Goal: Task Accomplishment & Management: Use online tool/utility

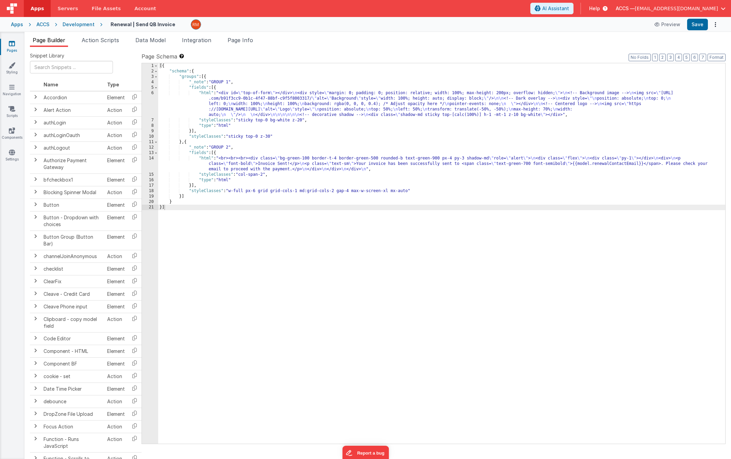
click at [12, 48] on link "Pages" at bounding box center [12, 47] width 25 height 14
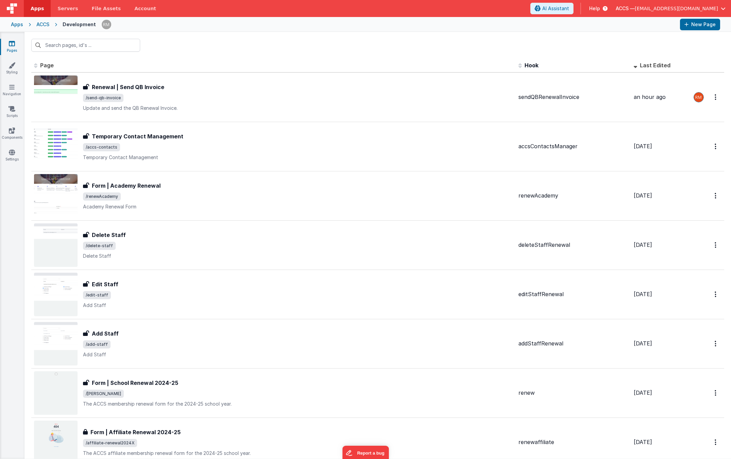
click at [18, 27] on div "Apps" at bounding box center [17, 24] width 12 height 7
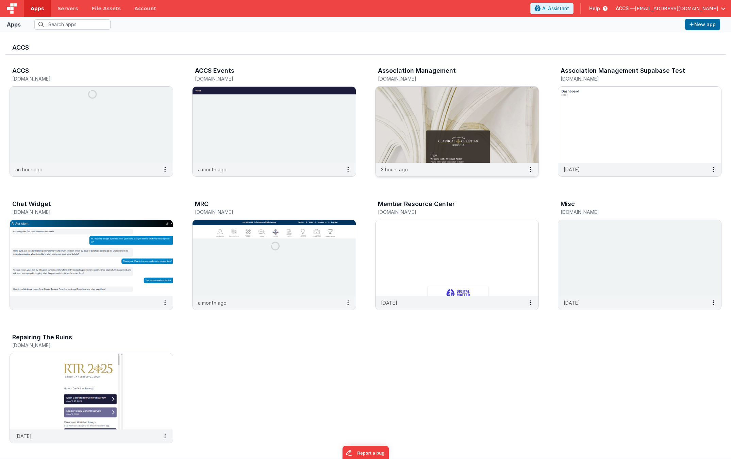
click at [395, 125] on img at bounding box center [457, 125] width 163 height 76
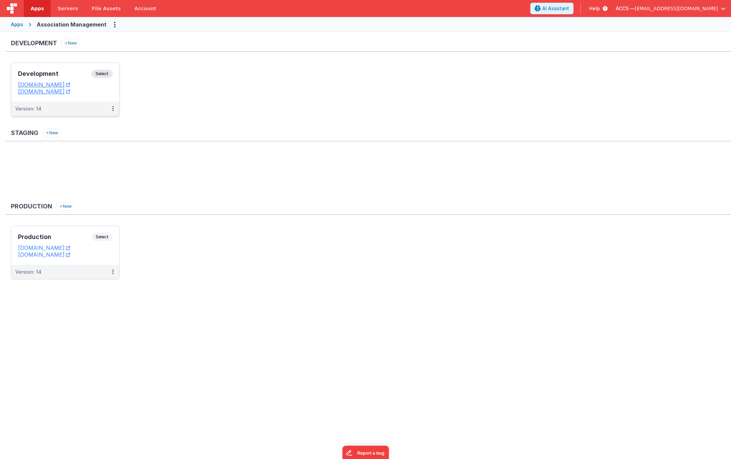
click at [76, 76] on h3 "Development" at bounding box center [55, 73] width 74 height 7
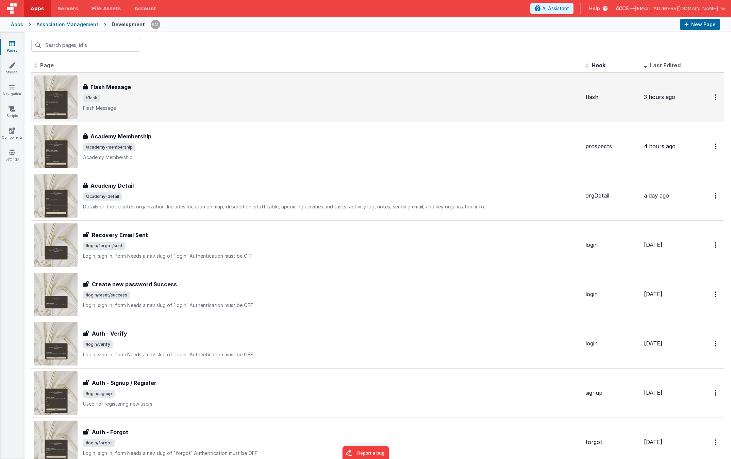
click at [187, 106] on p "Flash Message" at bounding box center [331, 108] width 497 height 7
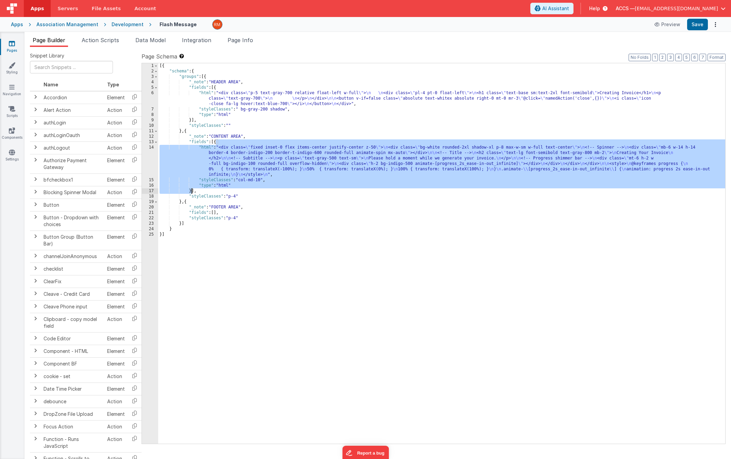
drag, startPoint x: 216, startPoint y: 142, endPoint x: 192, endPoint y: 189, distance: 52.8
click at [192, 189] on div "[{ "schema" : { "groups" : [{ "_note" : "HEADER AREA" , "fields" : [{ "html" : …" at bounding box center [441, 259] width 567 height 392
click at [21, 27] on div "Apps" at bounding box center [17, 24] width 12 height 7
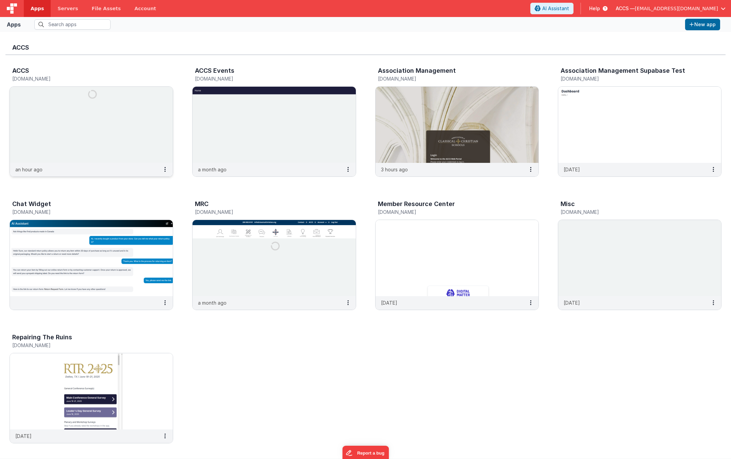
click at [112, 99] on img at bounding box center [91, 125] width 163 height 76
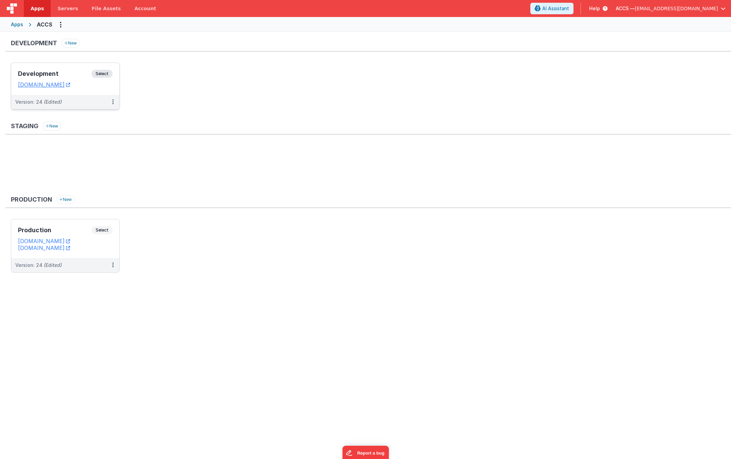
click at [69, 78] on div "Development Select" at bounding box center [65, 76] width 95 height 12
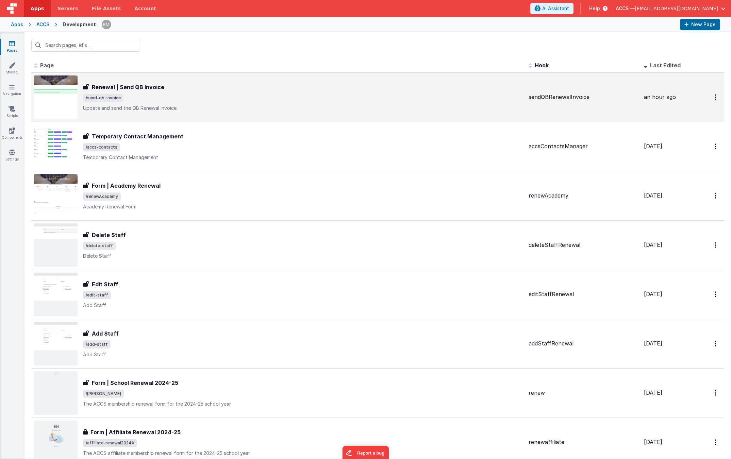
click at [252, 110] on p "Update and send the QB Renewal Invoice." at bounding box center [303, 108] width 440 height 7
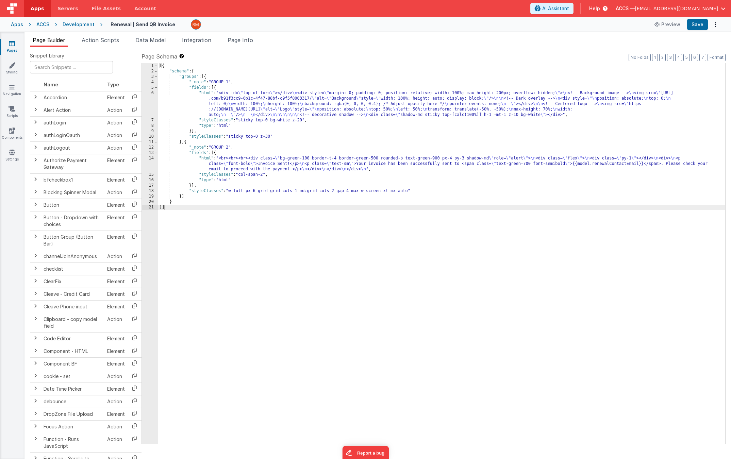
click at [191, 186] on div "[{ "schema" : { "groups" : [{ "_note" : "GROUP 1" , "fields" : [{ "html" : "<di…" at bounding box center [441, 259] width 567 height 392
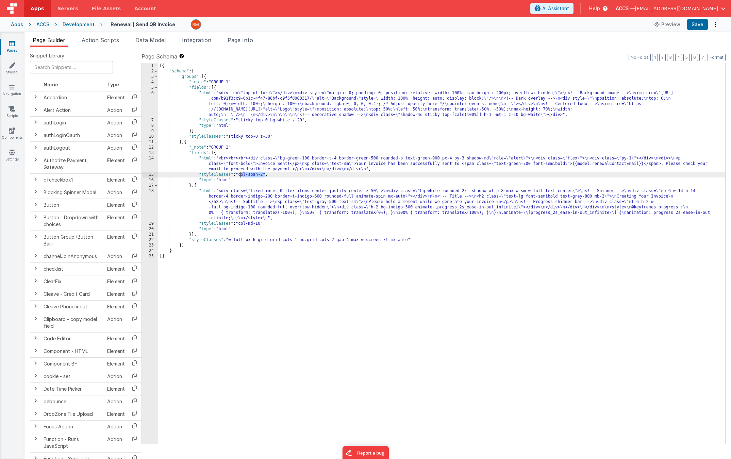
drag, startPoint x: 265, startPoint y: 176, endPoint x: 240, endPoint y: 175, distance: 24.5
click at [240, 175] on div "[{ "schema" : { "groups" : [{ "_note" : "GROUP 1" , "fields" : [{ "html" : "<di…" at bounding box center [441, 259] width 567 height 392
drag, startPoint x: 262, startPoint y: 224, endPoint x: 241, endPoint y: 224, distance: 21.8
click at [241, 224] on div "[{ "schema" : { "groups" : [{ "_note" : "GROUP 1" , "fields" : [{ "html" : "<di…" at bounding box center [441, 259] width 567 height 392
click at [208, 190] on div "[{ "schema" : { "groups" : [{ "_note" : "GROUP 1" , "fields" : [{ "html" : "<di…" at bounding box center [441, 259] width 567 height 392
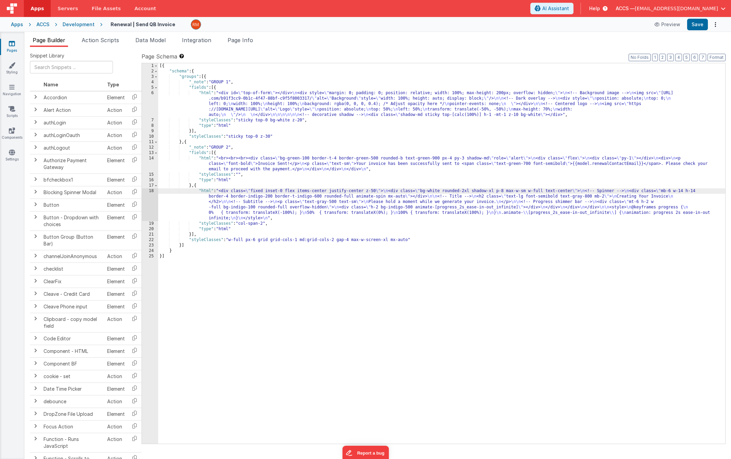
click at [152, 192] on div "18" at bounding box center [150, 205] width 16 height 33
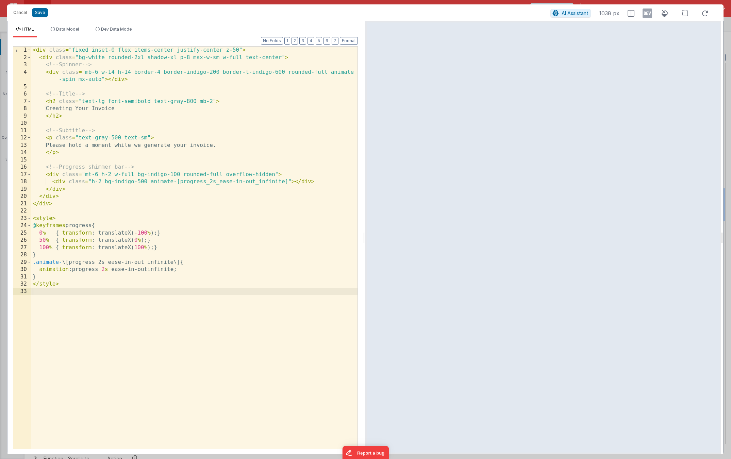
click at [79, 109] on div "< div class = "fixed inset-0 flex items-center justify-center z-50" > < div cla…" at bounding box center [194, 255] width 326 height 417
drag, startPoint x: 176, startPoint y: 145, endPoint x: 151, endPoint y: 145, distance: 25.2
click at [151, 145] on div "< div class = "fixed inset-0 flex items-center justify-center z-50" > < div cla…" at bounding box center [194, 255] width 326 height 417
click at [44, 11] on button "Save" at bounding box center [40, 12] width 16 height 9
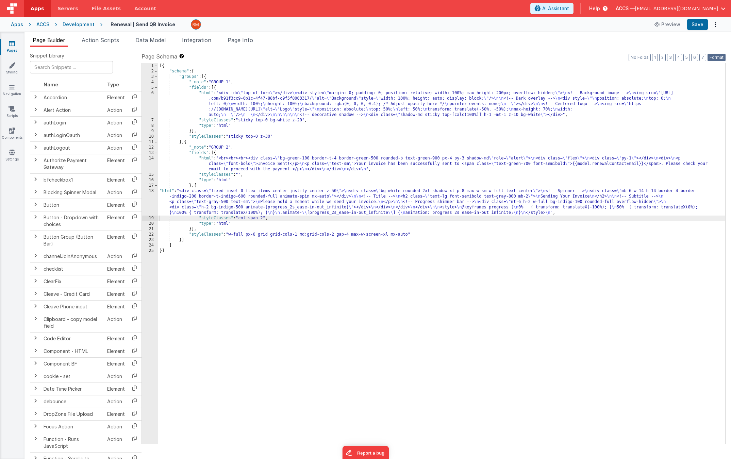
click at [717, 58] on button "Format" at bounding box center [717, 57] width 18 height 7
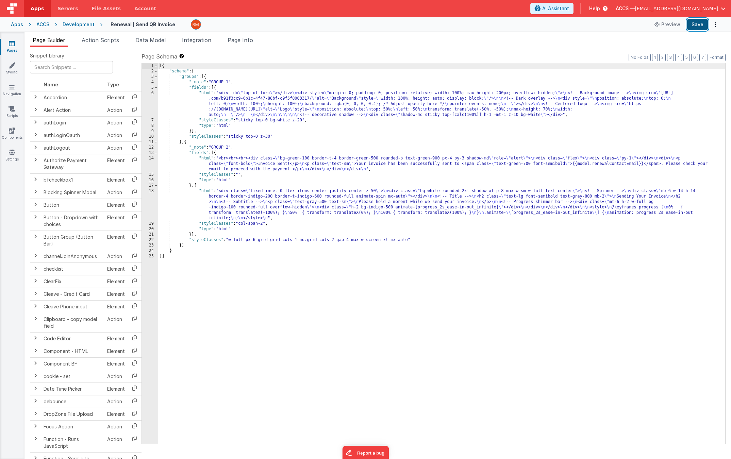
click at [700, 29] on button "Save" at bounding box center [697, 25] width 21 height 12
click at [665, 25] on button "Preview" at bounding box center [668, 24] width 34 height 11
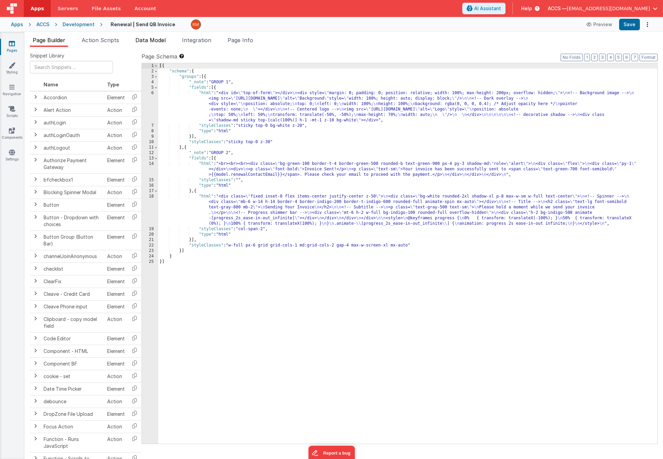
click at [149, 45] on li "Data Model" at bounding box center [151, 41] width 36 height 11
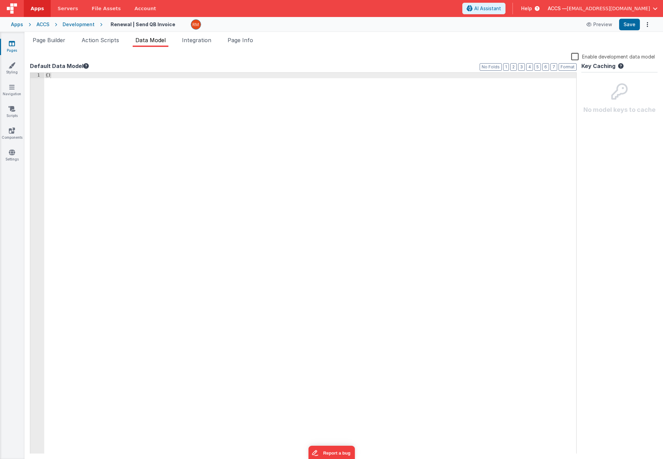
click at [48, 77] on div "{ }" at bounding box center [310, 269] width 532 height 392
click at [55, 81] on div "{ isInvoiceSendComplete }" at bounding box center [310, 269] width 532 height 392
click at [111, 82] on div "{ "isInvoiceSendComplete }" at bounding box center [310, 269] width 532 height 392
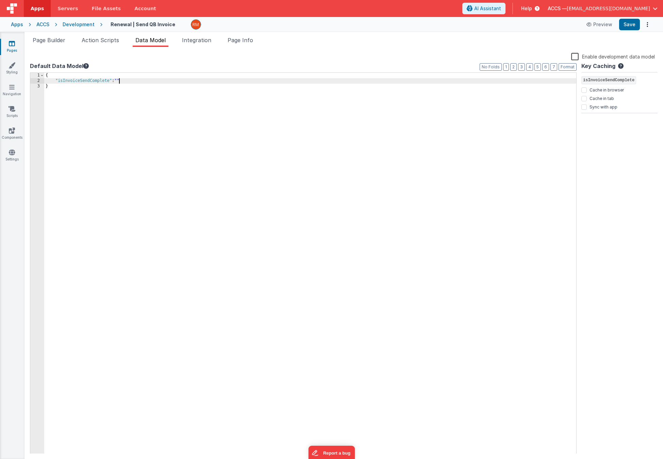
click at [119, 81] on div "{ "isInvoiceSendComplete" : "" }" at bounding box center [310, 269] width 532 height 392
click at [630, 26] on button "Save" at bounding box center [629, 25] width 21 height 12
click at [63, 41] on span "Page Builder" at bounding box center [49, 40] width 33 height 7
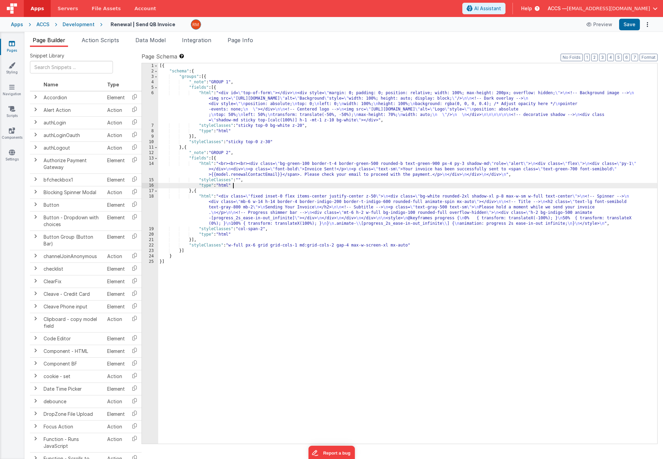
click at [238, 185] on div "[{ "schema" : { "groups" : [{ "_note" : "GROUP 1" , "fields" : [{ "html" : "<di…" at bounding box center [407, 259] width 499 height 392
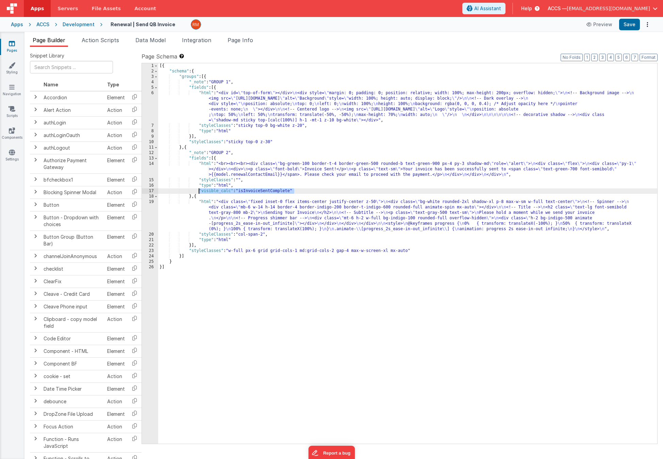
drag, startPoint x: 313, startPoint y: 190, endPoint x: 199, endPoint y: 191, distance: 113.3
click at [199, 191] on div "[{ "schema" : { "groups" : [{ "_note" : "GROUP 1" , "fields" : [{ "html" : "<di…" at bounding box center [407, 259] width 499 height 392
click at [237, 240] on div "[{ "schema" : { "groups" : [{ "_note" : "GROUP 1" , "fields" : [{ "html" : "<di…" at bounding box center [407, 259] width 499 height 392
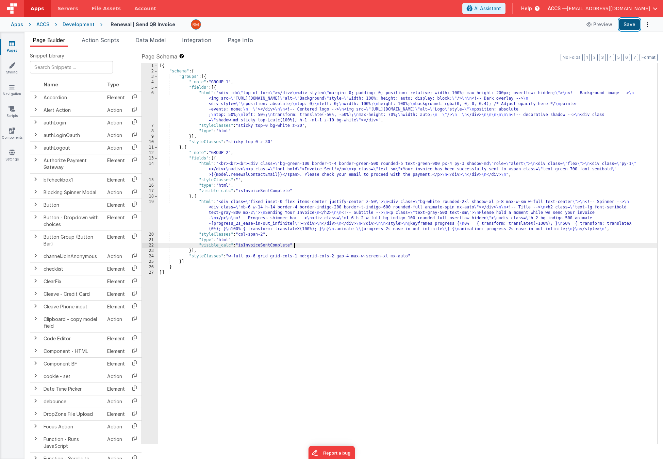
click at [631, 26] on button "Save" at bounding box center [629, 25] width 21 height 12
click at [594, 27] on button "Preview" at bounding box center [600, 24] width 34 height 11
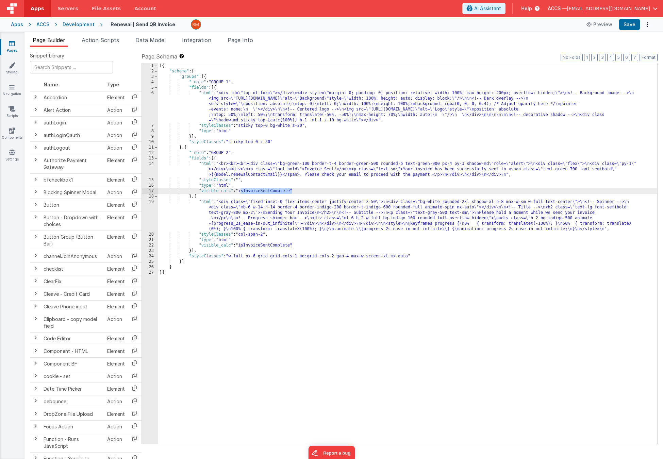
drag, startPoint x: 292, startPoint y: 192, endPoint x: 242, endPoint y: 191, distance: 50.0
click at [242, 191] on div "[{ "schema" : { "groups" : [{ "_note" : "GROUP 1" , "fields" : [{ "html" : "<di…" at bounding box center [407, 259] width 499 height 392
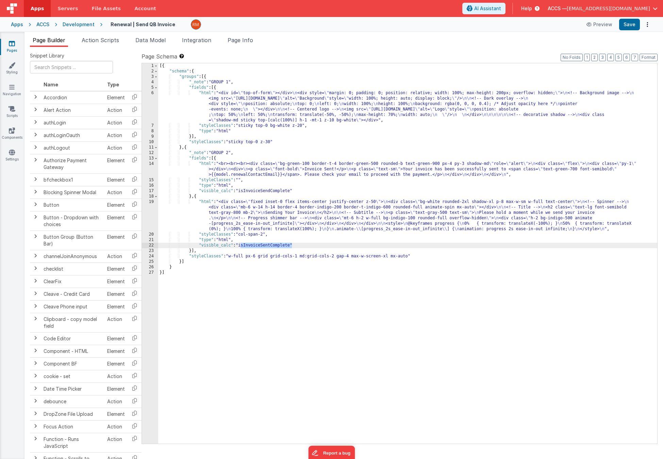
drag, startPoint x: 292, startPoint y: 245, endPoint x: 240, endPoint y: 245, distance: 51.4
click at [240, 245] on div "[{ "schema" : { "groups" : [{ "_note" : "GROUP 1" , "fields" : [{ "html" : "<di…" at bounding box center [407, 259] width 499 height 392
click at [630, 26] on button "Save" at bounding box center [629, 25] width 21 height 12
click at [601, 25] on button "Preview" at bounding box center [600, 24] width 34 height 11
click at [628, 27] on button "Save" at bounding box center [629, 25] width 21 height 12
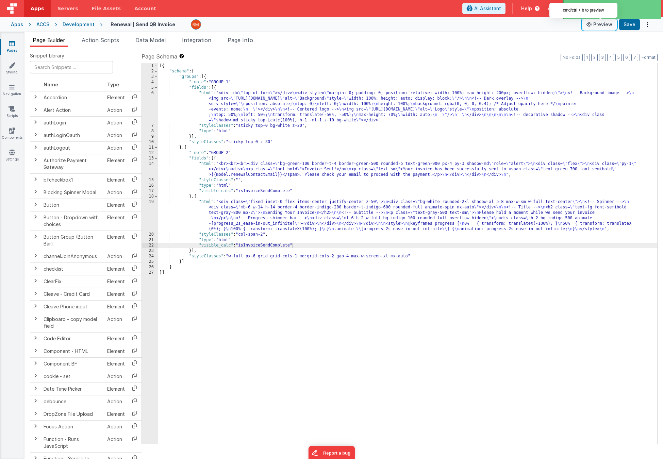
click at [595, 27] on button "Preview" at bounding box center [600, 24] width 34 height 11
click at [239, 45] on li "Page Info" at bounding box center [240, 41] width 31 height 11
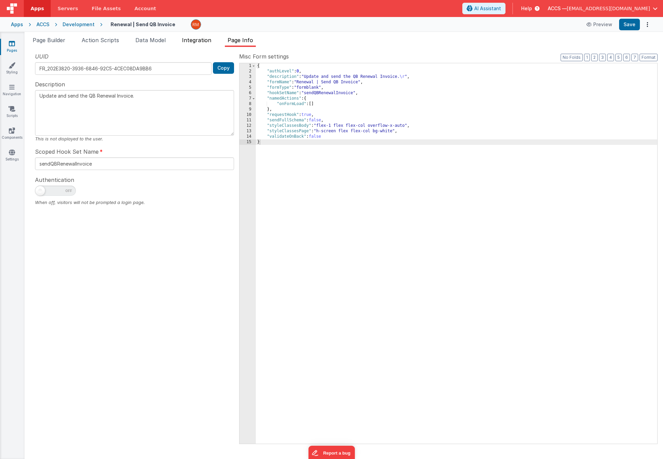
click at [202, 43] on span "Integration" at bounding box center [196, 40] width 29 height 7
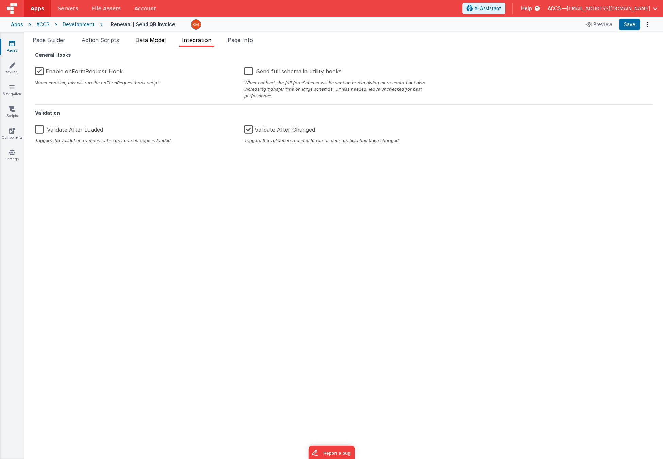
click at [166, 42] on span "Data Model" at bounding box center [150, 40] width 30 height 7
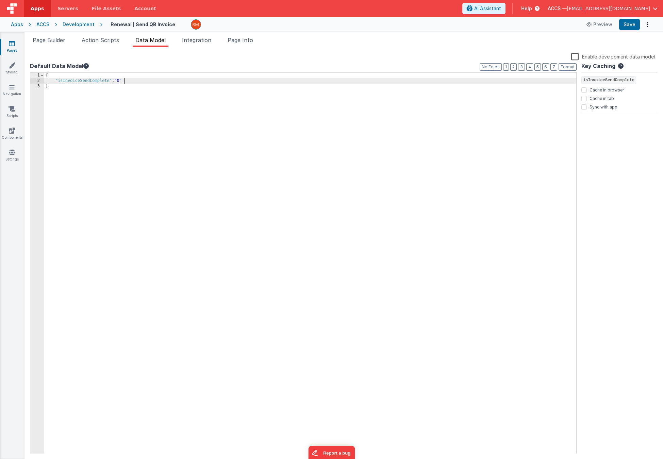
click at [124, 81] on div "{ "isInvoiceSendComplete" : "0" }" at bounding box center [310, 269] width 532 height 392
click at [633, 27] on button "Save" at bounding box center [629, 25] width 21 height 12
click at [538, 49] on div "Snippet Library Name Type Accordion Element Alert Action Action authLogin Actio…" at bounding box center [344, 253] width 639 height 412
click at [604, 27] on button "Preview" at bounding box center [600, 24] width 34 height 11
click at [61, 42] on span "Page Builder" at bounding box center [49, 40] width 33 height 7
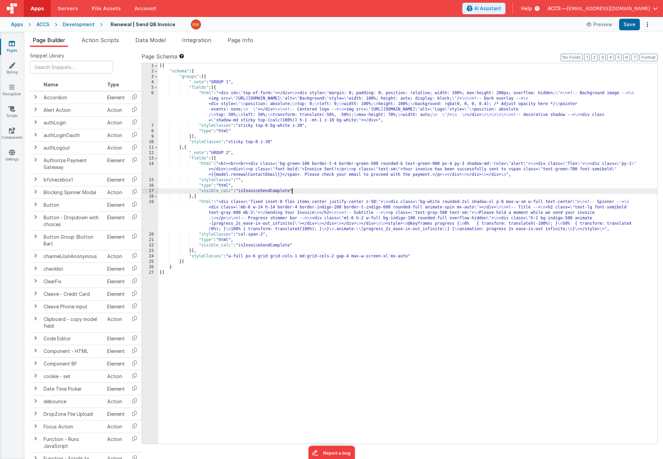
click at [292, 192] on div "[{ "schema" : { "groups" : [{ "_note" : "GROUP 1" , "fields" : [{ "html" : "<di…" at bounding box center [407, 259] width 499 height 392
click at [291, 246] on div "[{ "schema" : { "groups" : [{ "_note" : "GROUP 1" , "fields" : [{ "html" : "<di…" at bounding box center [407, 259] width 499 height 392
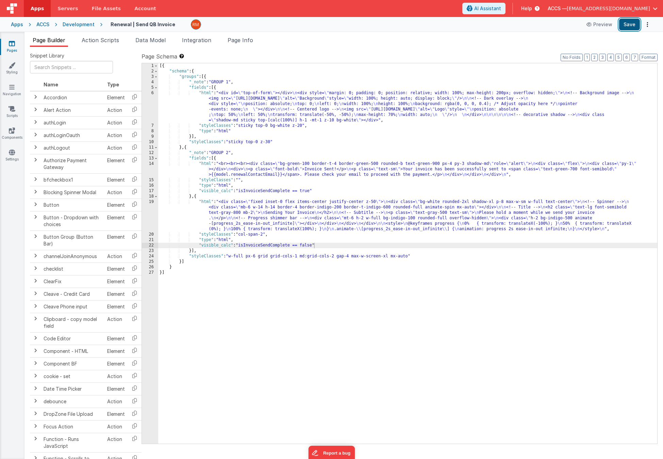
click at [632, 28] on button "Save" at bounding box center [629, 25] width 21 height 12
click at [594, 28] on button "Preview" at bounding box center [600, 24] width 34 height 11
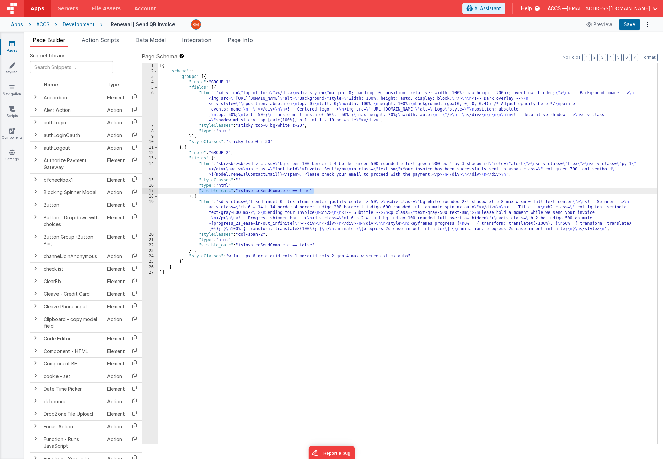
drag, startPoint x: 331, startPoint y: 191, endPoint x: 199, endPoint y: 191, distance: 132.7
click at [199, 191] on div "[{ "schema" : { "groups" : [{ "_note" : "GROUP 1" , "fields" : [{ "html" : "<di…" at bounding box center [407, 259] width 499 height 392
click at [302, 190] on div "[{ "schema" : { "groups" : [{ "_note" : "GROUP 1" , "fields" : [{ "html" : "<di…" at bounding box center [407, 259] width 499 height 392
click at [314, 191] on div "[{ "schema" : { "groups" : [{ "_note" : "GROUP 1" , "fields" : [{ "html" : "<di…" at bounding box center [407, 259] width 499 height 392
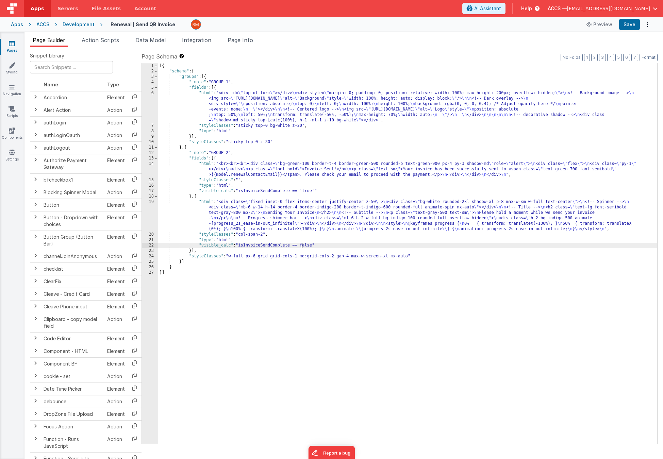
click at [301, 246] on div "[{ "schema" : { "groups" : [{ "_note" : "GROUP 1" , "fields" : [{ "html" : "<di…" at bounding box center [407, 259] width 499 height 392
click at [316, 246] on div "[{ "schema" : { "groups" : [{ "_note" : "GROUP 1" , "fields" : [{ "html" : "<di…" at bounding box center [407, 259] width 499 height 392
click at [626, 25] on button "Save" at bounding box center [629, 25] width 21 height 12
click at [598, 27] on button "Preview" at bounding box center [600, 24] width 34 height 11
click at [158, 40] on span "Data Model" at bounding box center [150, 40] width 30 height 7
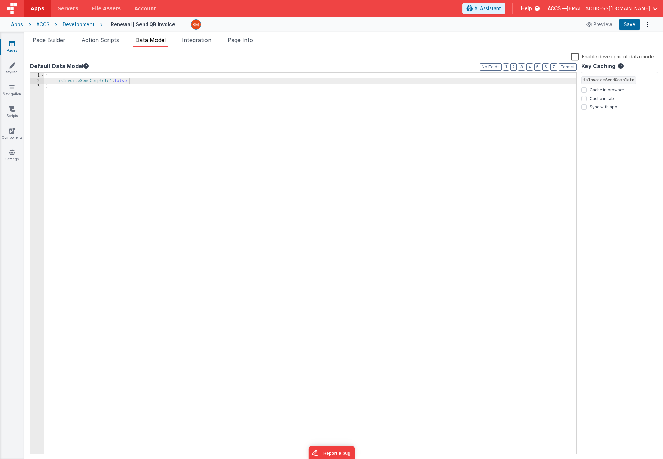
click at [123, 121] on div "{ "isInvoiceSendComplete" : false }" at bounding box center [310, 269] width 532 height 392
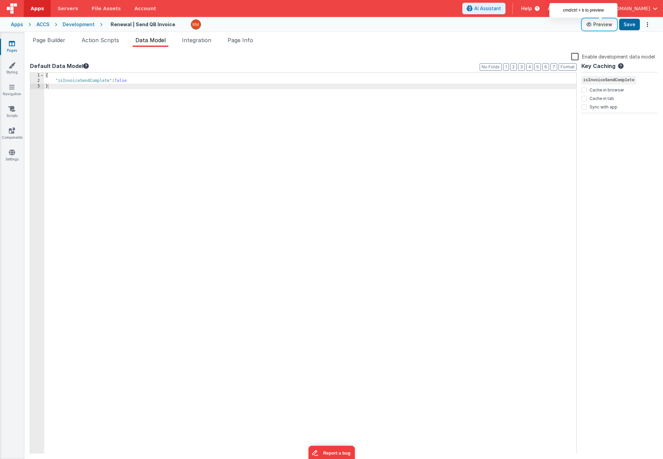
click at [596, 29] on button "Preview" at bounding box center [600, 24] width 34 height 11
click at [580, 56] on label "Enable development data model" at bounding box center [613, 56] width 84 height 8
click at [0, 0] on input "Enable development data model" at bounding box center [0, 0] width 0 height 0
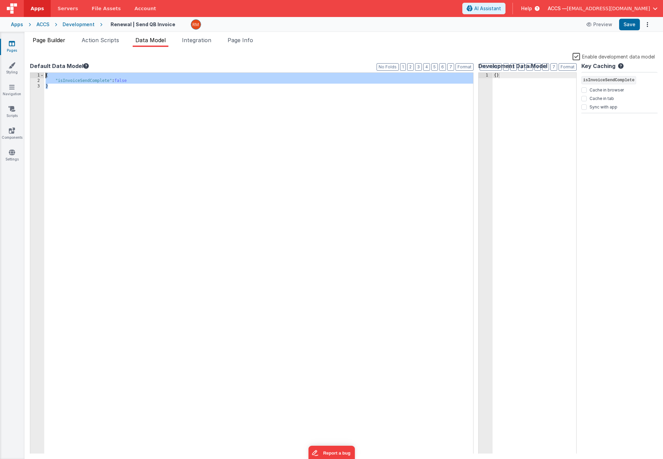
drag, startPoint x: 87, startPoint y: 94, endPoint x: 43, endPoint y: 46, distance: 65.5
click at [43, 46] on div "Page Builder Action Scripts Data Model Integration Page Info Snippet Library Na…" at bounding box center [344, 247] width 639 height 423
click at [520, 101] on div "{ }" at bounding box center [535, 269] width 84 height 392
drag, startPoint x: 513, startPoint y: 104, endPoint x: 474, endPoint y: 59, distance: 59.7
click at [474, 59] on div "Enable development data model Default Data Model Format 7 6 5 4 3 2 1 No Folds …" at bounding box center [344, 253] width 628 height 402
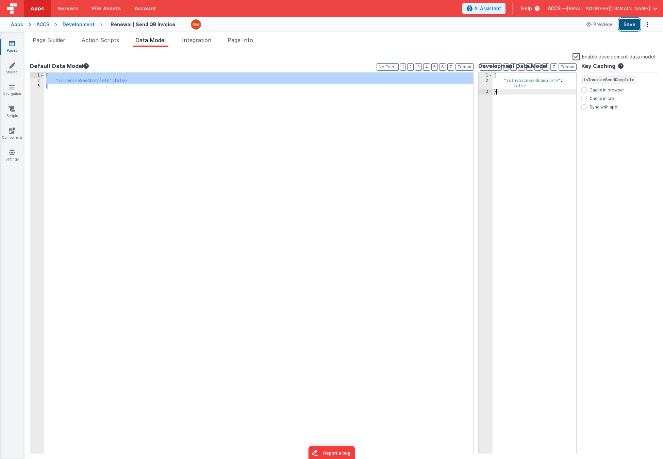
click at [629, 27] on button "Save" at bounding box center [629, 25] width 21 height 12
click at [596, 28] on button "Preview" at bounding box center [600, 24] width 34 height 11
click at [13, 50] on link "Pages" at bounding box center [12, 47] width 25 height 14
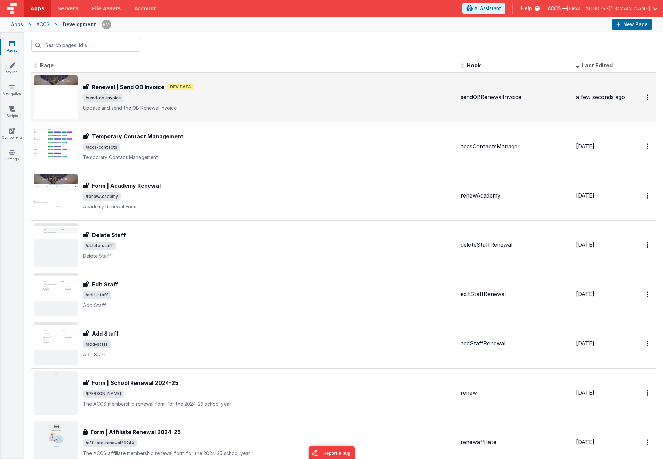
click at [192, 105] on p "Update and send the QB Renewal Invoice." at bounding box center [269, 108] width 372 height 7
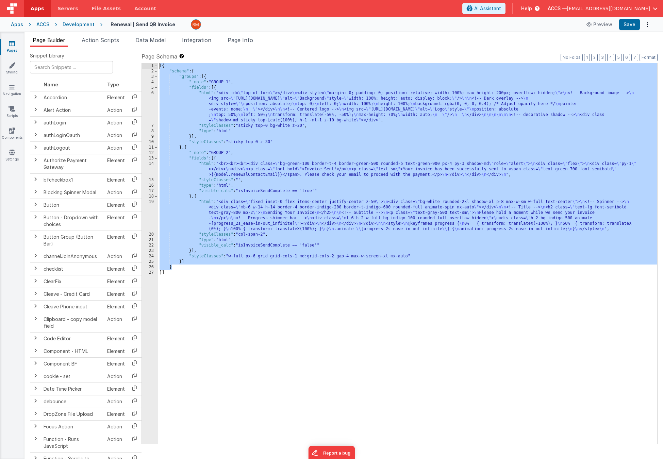
drag, startPoint x: 194, startPoint y: 268, endPoint x: 189, endPoint y: 11, distance: 257.3
click at [189, 10] on div "Apps Servers File Assets Account Some FUTURE Slot AI Assistant Help ACCS — [EMA…" at bounding box center [331, 229] width 663 height 459
click at [161, 42] on span "Data Model" at bounding box center [150, 40] width 30 height 7
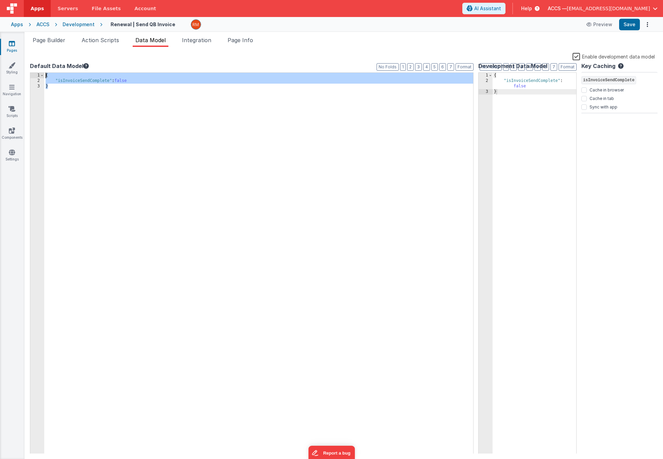
drag, startPoint x: 50, startPoint y: 96, endPoint x: 35, endPoint y: 60, distance: 39.5
click at [35, 60] on div "Enable development data model Default Data Model Format 7 6 5 4 3 2 1 No Folds …" at bounding box center [344, 253] width 628 height 402
click at [62, 43] on span "Page Builder" at bounding box center [49, 40] width 33 height 7
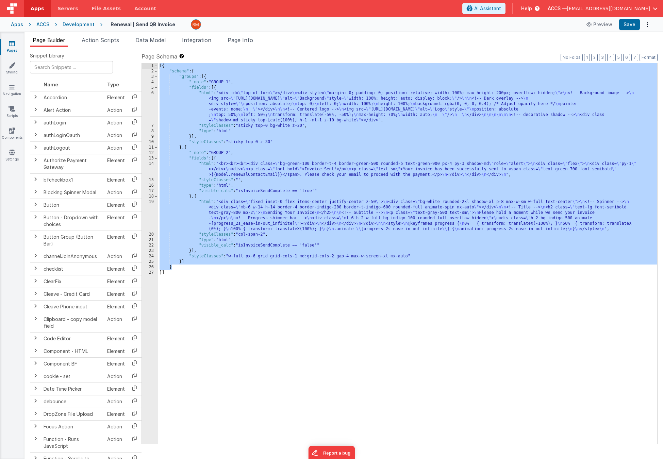
click at [239, 192] on div "[{ "schema" : { "groups" : [{ "_note" : "GROUP 1" , "fields" : [{ "html" : "<di…" at bounding box center [407, 259] width 499 height 392
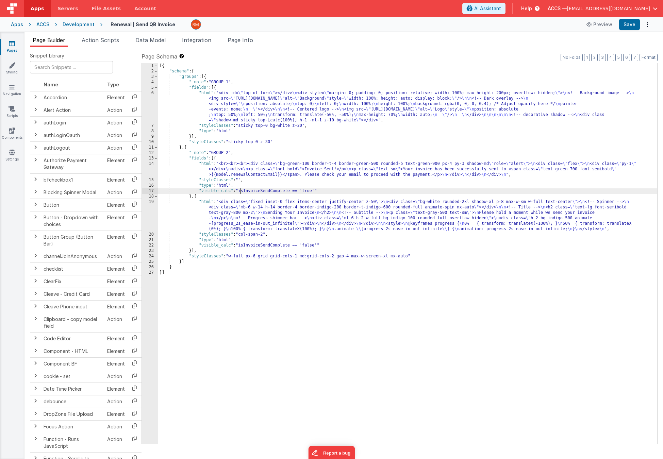
click at [240, 192] on div "[{ "schema" : { "groups" : [{ "_note" : "GROUP 1" , "fields" : [{ "html" : "<di…" at bounding box center [407, 259] width 499 height 392
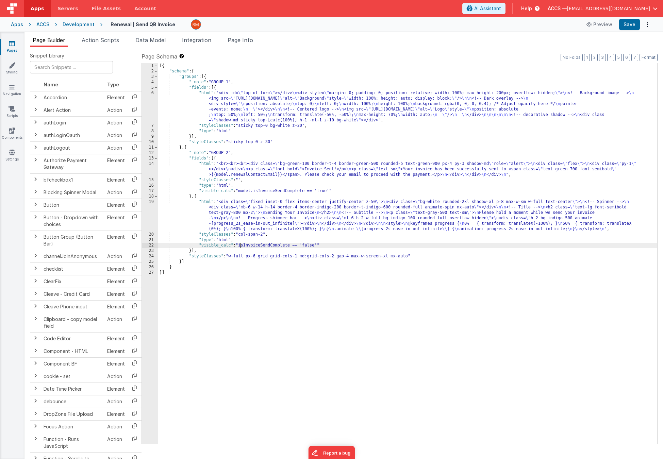
click at [240, 244] on div "[{ "schema" : { "groups" : [{ "_note" : "GROUP 1" , "fields" : [{ "html" : "<di…" at bounding box center [407, 259] width 499 height 392
click at [635, 28] on button "Save" at bounding box center [629, 25] width 21 height 12
click at [590, 24] on icon at bounding box center [590, 24] width 7 height 5
click at [203, 44] on li "Integration" at bounding box center [196, 41] width 35 height 11
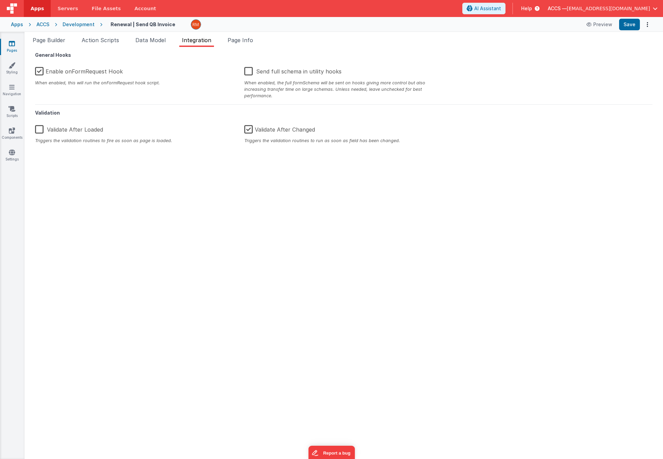
click at [43, 72] on label "Enable onFormRequest Hook" at bounding box center [79, 70] width 88 height 15
click at [0, 0] on input "Enable onFormRequest Hook" at bounding box center [0, 0] width 0 height 0
click at [622, 27] on button "Save" at bounding box center [629, 25] width 21 height 12
click at [607, 27] on button "Preview" at bounding box center [600, 24] width 34 height 11
click at [600, 27] on button "Preview" at bounding box center [600, 24] width 34 height 11
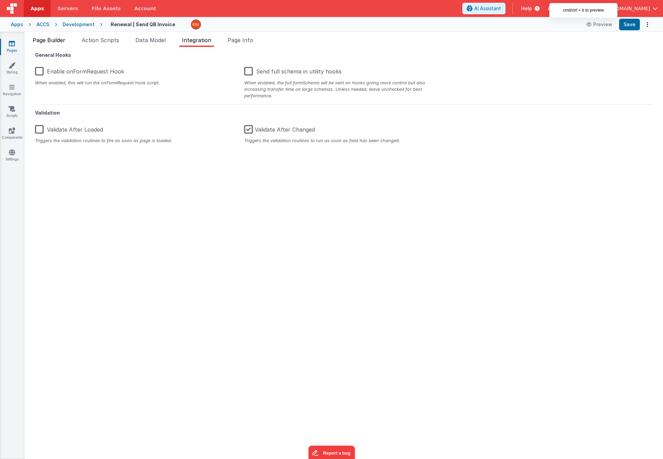
click at [58, 45] on li "Page Builder" at bounding box center [49, 41] width 38 height 11
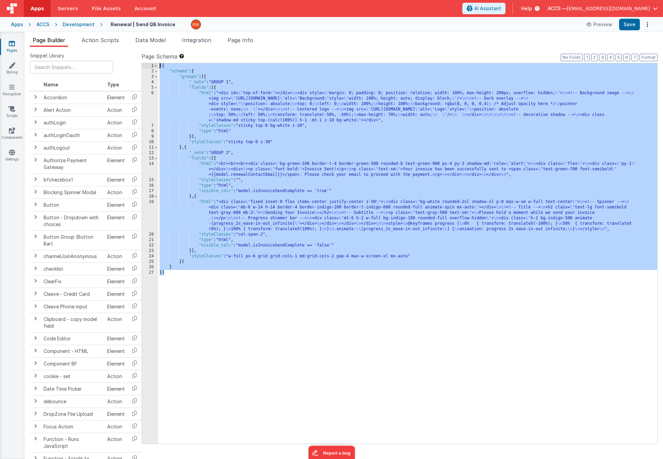
drag, startPoint x: 172, startPoint y: 296, endPoint x: 157, endPoint y: 60, distance: 236.3
click at [157, 60] on div "Page Schema Shortcuts: Find: command-f Fold: command-option-L Unfold: command-o…" at bounding box center [400, 247] width 516 height 391
click at [157, 42] on span "Data Model" at bounding box center [150, 40] width 30 height 7
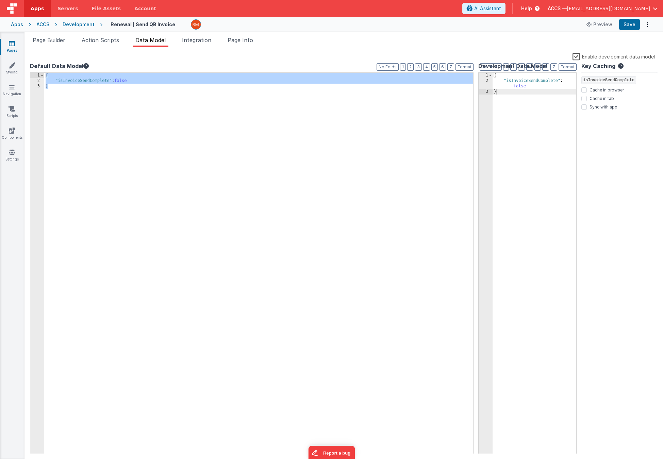
drag, startPoint x: 65, startPoint y: 114, endPoint x: 56, endPoint y: 111, distance: 9.0
click at [65, 114] on div "{ "isInvoiceSendComplete" : false }" at bounding box center [260, 269] width 432 height 392
drag, startPoint x: 58, startPoint y: 111, endPoint x: 26, endPoint y: 64, distance: 56.6
click at [26, 64] on div "Snippet Library Name Type Accordion Element Alert Action Action authLogin Actio…" at bounding box center [344, 253] width 639 height 412
click at [63, 39] on span "Page Builder" at bounding box center [49, 40] width 33 height 7
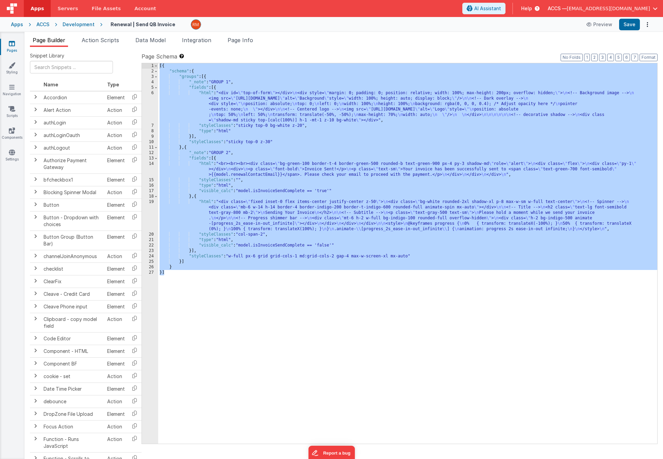
click at [205, 165] on div "[{ "schema" : { "groups" : [{ "_note" : "GROUP 1" , "fields" : [{ "html" : "<di…" at bounding box center [407, 259] width 499 height 392
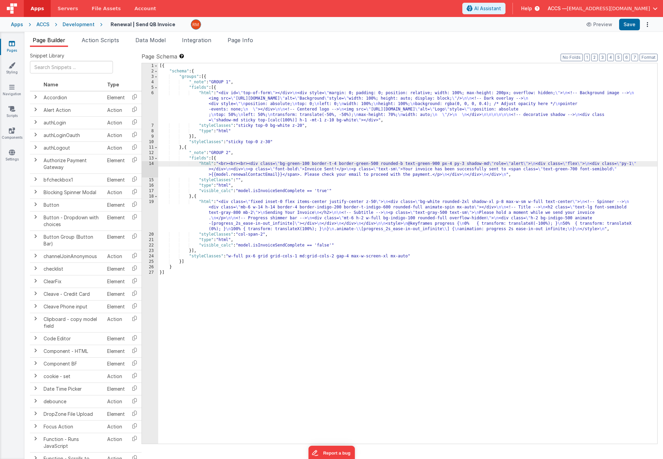
click at [153, 164] on div "14" at bounding box center [150, 169] width 16 height 16
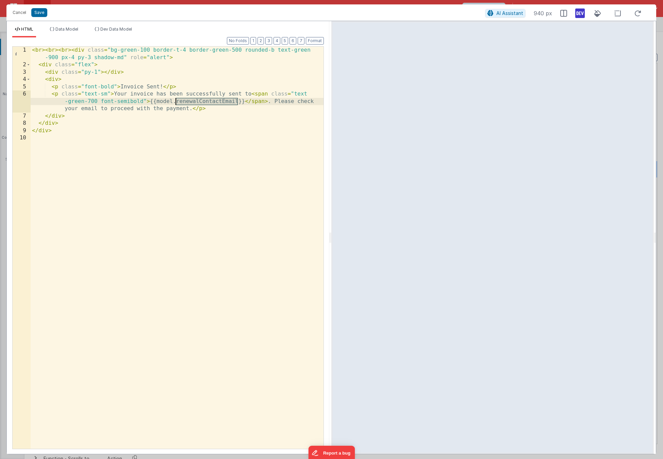
drag, startPoint x: 237, startPoint y: 102, endPoint x: 175, endPoint y: 101, distance: 61.9
click at [175, 101] on div "< br > < br > < br > < div class = "bg-green-100 border-t-4 border-green-500 ro…" at bounding box center [177, 259] width 293 height 425
click at [77, 29] on span "Data Model" at bounding box center [66, 29] width 23 height 5
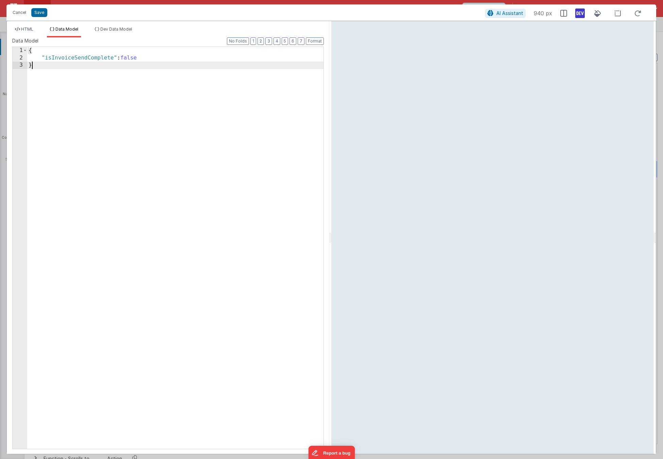
click at [80, 65] on div "{ "isInvoiceSendComplete" : false }" at bounding box center [175, 255] width 296 height 417
click at [146, 58] on div "{ "isInvoiceSendComplete" : false }" at bounding box center [175, 255] width 296 height 417
paste textarea
click at [116, 66] on div "{ "isInvoiceSendComplete" : false . "renewalContactEmail" : [EMAIL_ADDRESS][DOM…" at bounding box center [175, 255] width 296 height 417
click at [187, 66] on div "{ "isInvoiceSendComplete" : false . "renewalContactEmail" : "[EMAIL_ADDRESS][DO…" at bounding box center [175, 255] width 296 height 417
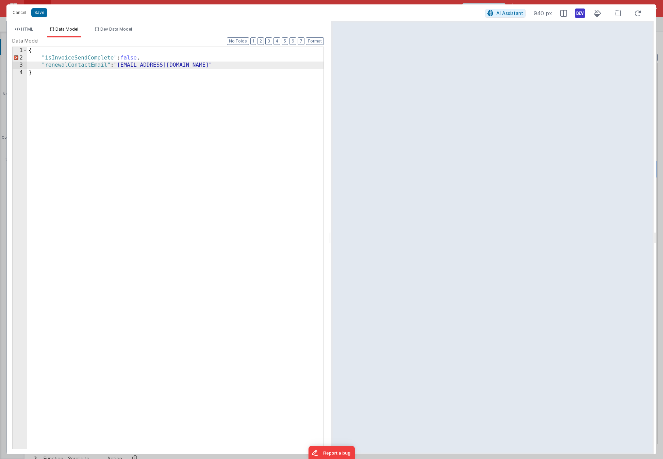
click at [159, 58] on div "{ "isInvoiceSendComplete" : false . "renewalContactEmail" : "[EMAIL_ADDRESS][DO…" at bounding box center [175, 255] width 296 height 417
click at [37, 11] on button "Save" at bounding box center [39, 12] width 16 height 9
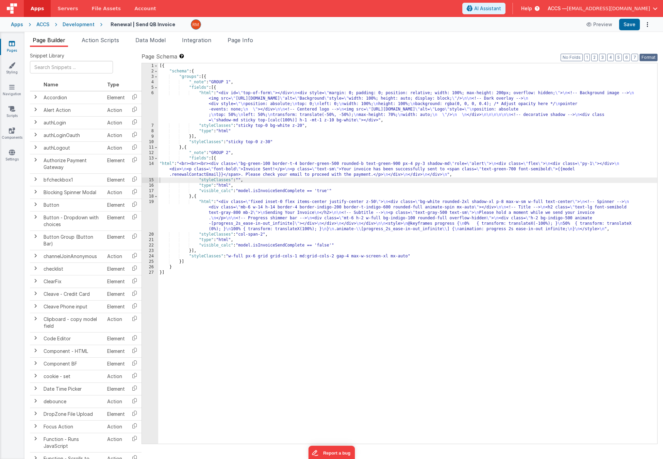
click at [642, 56] on button "Format" at bounding box center [649, 57] width 18 height 7
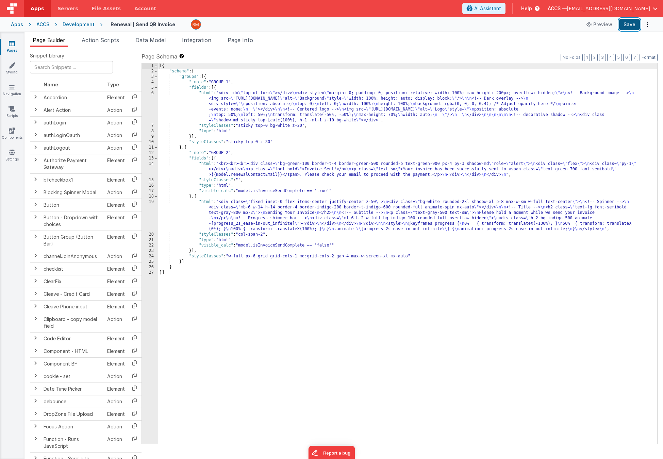
click at [627, 28] on button "Save" at bounding box center [629, 25] width 21 height 12
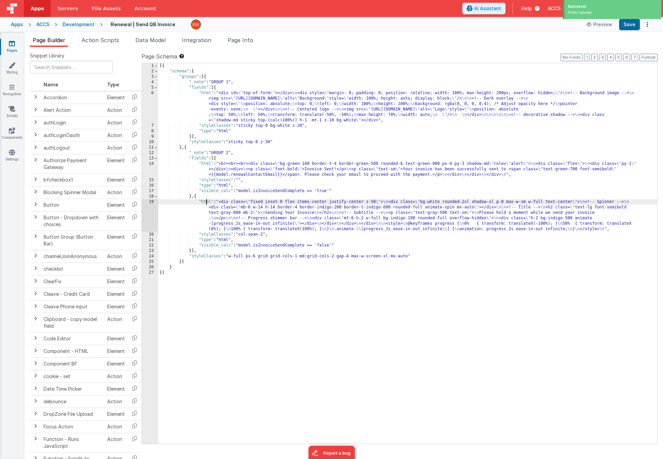
click at [207, 201] on div "[{ "schema" : { "groups" : [{ "_note" : "GROUP 1" , "fields" : [{ "html" : "<di…" at bounding box center [407, 259] width 499 height 392
click at [151, 202] on div "19" at bounding box center [150, 215] width 16 height 33
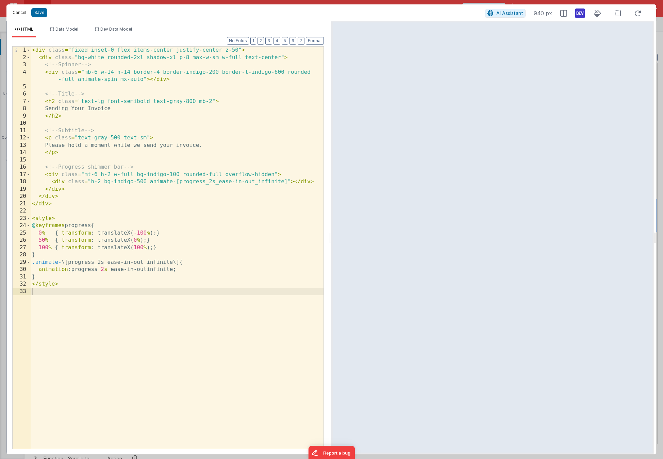
click at [25, 16] on button "Cancel" at bounding box center [19, 13] width 20 height 10
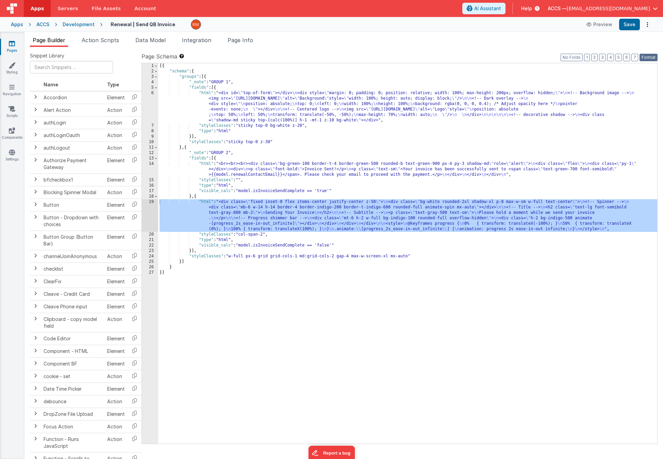
click at [648, 57] on button "Format" at bounding box center [649, 57] width 18 height 7
click at [636, 27] on button "Save" at bounding box center [629, 25] width 21 height 12
click at [599, 26] on button "Preview" at bounding box center [600, 24] width 34 height 11
click at [207, 164] on div "[{ "schema" : { "groups" : [{ "_note" : "GROUP 1" , "fields" : [{ "html" : "<di…" at bounding box center [407, 259] width 499 height 392
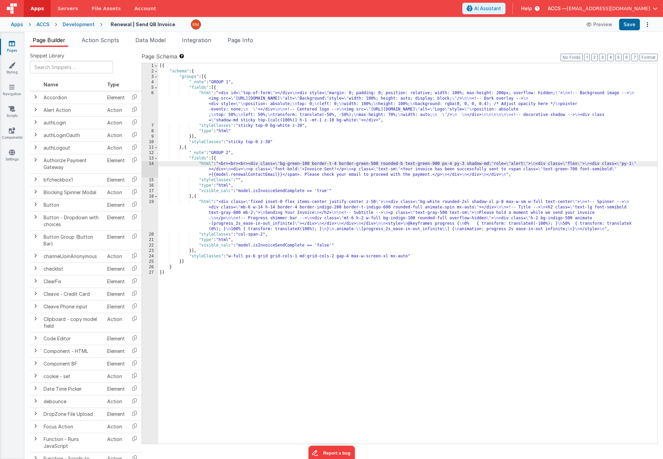
click at [153, 163] on div "14" at bounding box center [150, 169] width 16 height 16
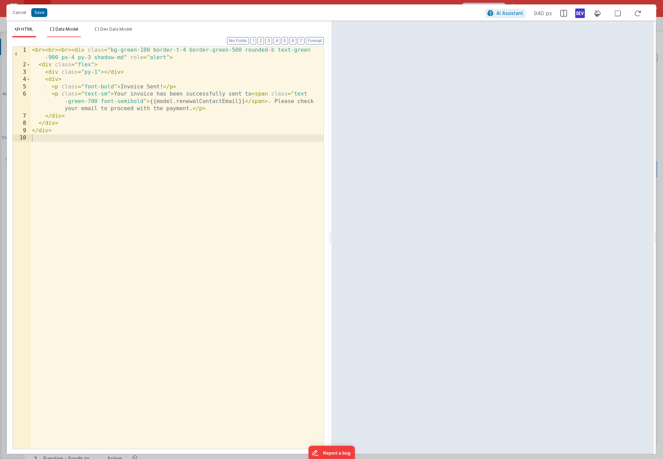
click at [70, 29] on span "Data Model" at bounding box center [66, 29] width 23 height 5
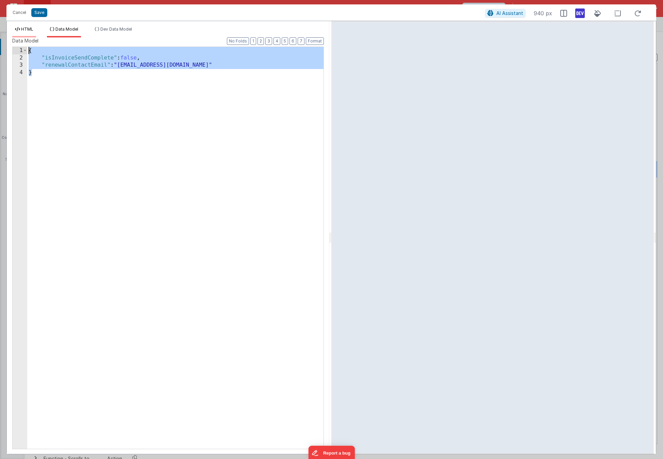
drag, startPoint x: 54, startPoint y: 98, endPoint x: 20, endPoint y: 31, distance: 75.9
click at [20, 31] on div "HTML Data Model Dev Data Model Format 7 6 5 4 3 2 1 No Folds 1 2 3 4 5 6 7 8 9 …" at bounding box center [168, 241] width 323 height 428
click at [27, 13] on button "Cancel" at bounding box center [19, 13] width 20 height 10
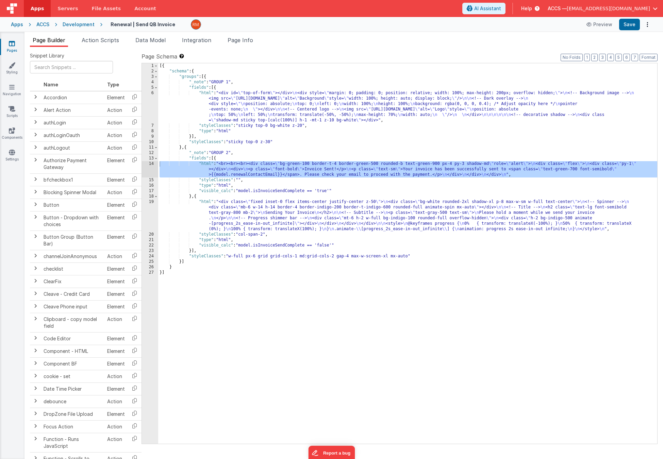
click at [245, 180] on div "[{ "schema" : { "groups" : [{ "_note" : "GROUP 1" , "fields" : [{ "html" : "<di…" at bounding box center [407, 259] width 499 height 392
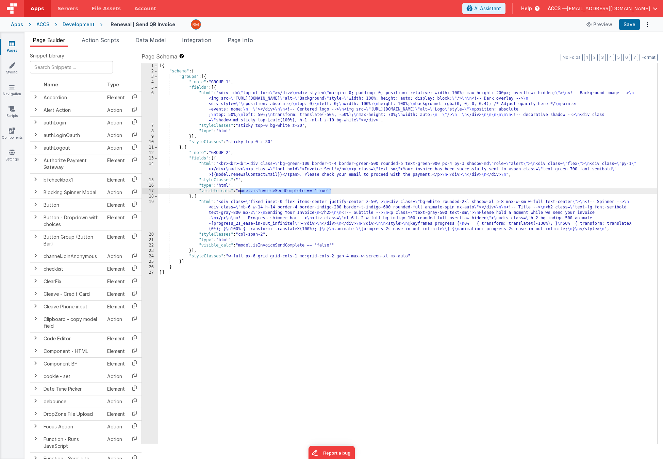
drag, startPoint x: 330, startPoint y: 191, endPoint x: 240, endPoint y: 191, distance: 90.5
click at [240, 191] on div "[{ "schema" : { "groups" : [{ "_note" : "GROUP 1" , "fields" : [{ "html" : "<di…" at bounding box center [407, 259] width 499 height 392
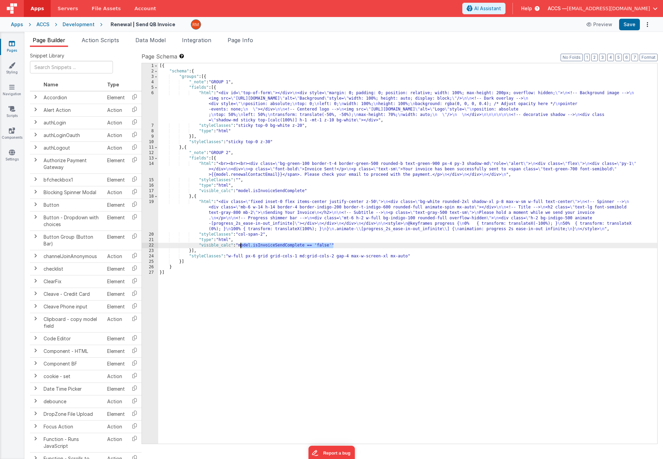
drag, startPoint x: 333, startPoint y: 246, endPoint x: 240, endPoint y: 248, distance: 92.9
click at [240, 248] on div "[{ "schema" : { "groups" : [{ "_note" : "GROUP 1" , "fields" : [{ "html" : "<di…" at bounding box center [407, 259] width 499 height 392
click at [631, 25] on button "Save" at bounding box center [629, 25] width 21 height 12
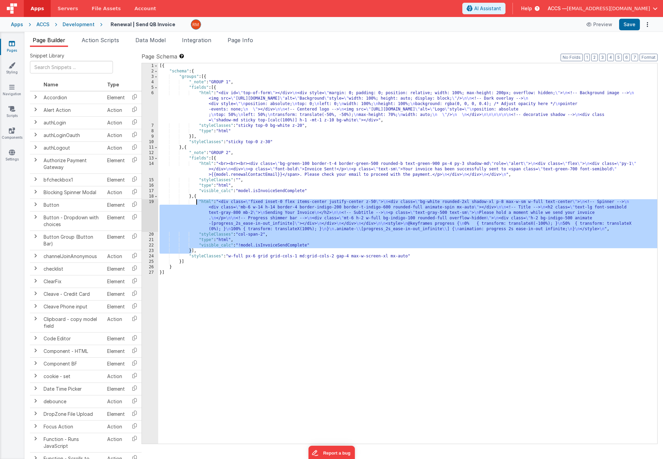
drag, startPoint x: 191, startPoint y: 251, endPoint x: 195, endPoint y: 199, distance: 51.9
click at [195, 199] on div "[{ "schema" : { "groups" : [{ "_note" : "GROUP 1" , "fields" : [{ "html" : "<di…" at bounding box center [407, 259] width 499 height 392
click at [247, 38] on span "Page Info" at bounding box center [241, 40] width 26 height 7
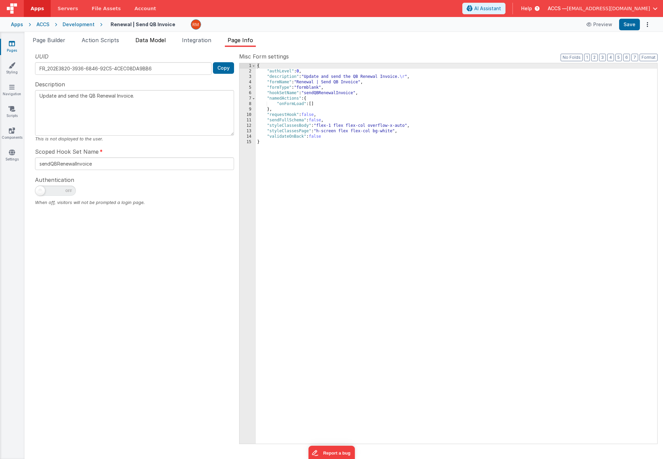
click at [139, 42] on span "Data Model" at bounding box center [150, 40] width 30 height 7
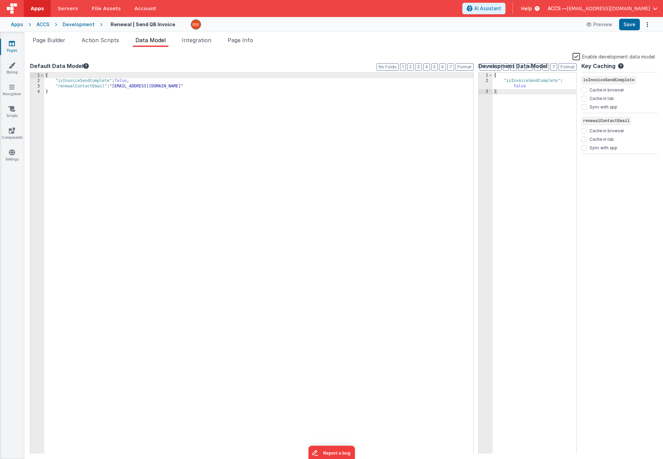
click at [578, 56] on label "Enable development data model" at bounding box center [614, 56] width 82 height 8
click at [0, 0] on input "Enable development data model" at bounding box center [0, 0] width 0 height 0
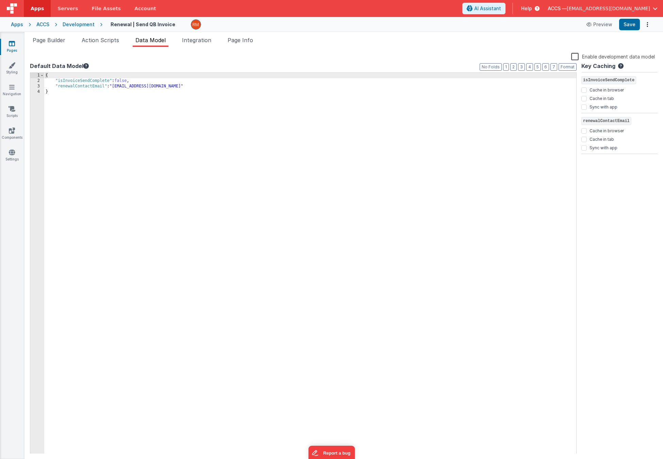
click at [129, 83] on div "{ "isInvoiceSendComplete" : false , "renewalContactEmail" : "[EMAIL_ADDRESS][DO…" at bounding box center [310, 269] width 532 height 392
click at [626, 26] on button "Save" at bounding box center [629, 25] width 21 height 12
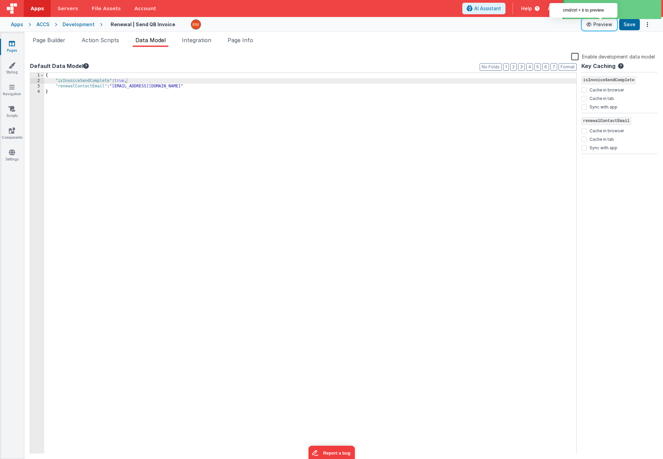
click at [597, 23] on button "Preview" at bounding box center [600, 24] width 34 height 11
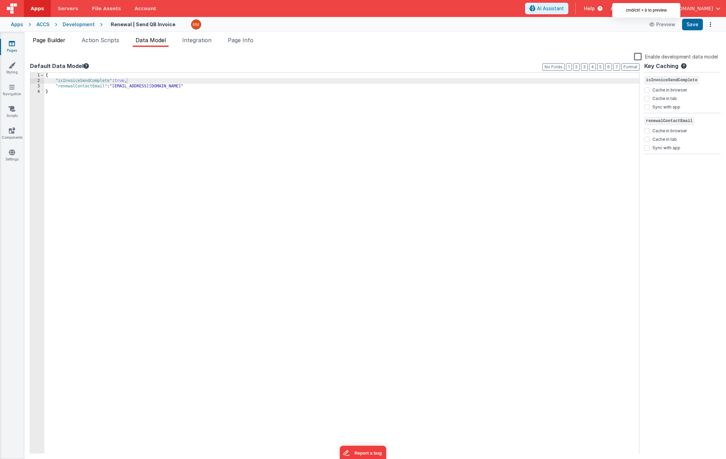
click at [46, 43] on span "Page Builder" at bounding box center [49, 40] width 33 height 7
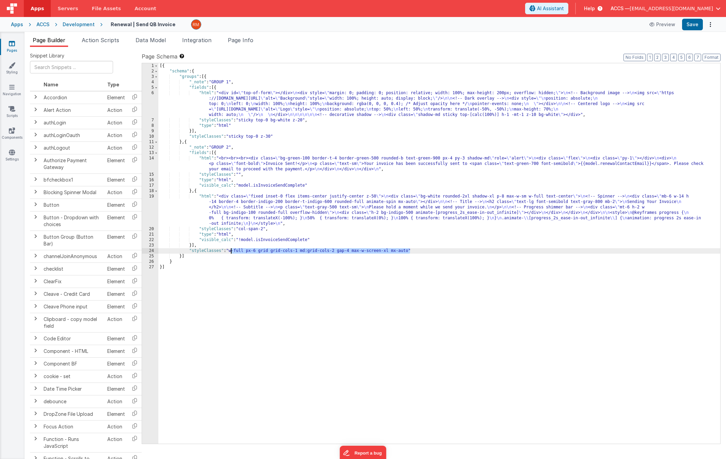
drag, startPoint x: 396, startPoint y: 251, endPoint x: 230, endPoint y: 252, distance: 165.7
click at [230, 252] on div "[{ "schema" : { "groups" : [{ "_note" : "GROUP 1" , "fields" : [{ "html" : "<di…" at bounding box center [439, 259] width 562 height 392
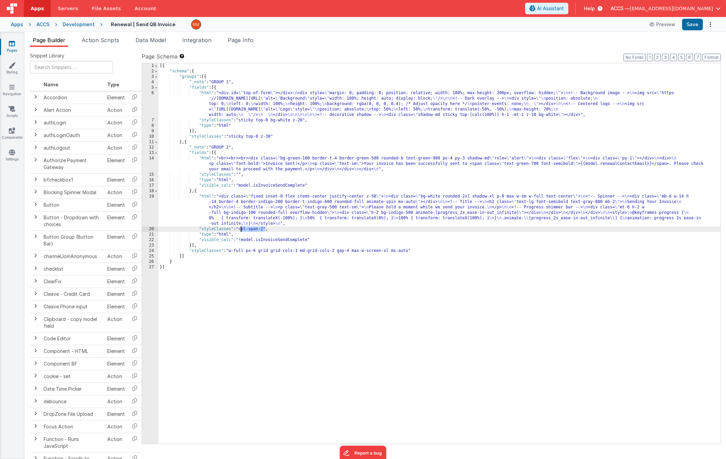
drag, startPoint x: 265, startPoint y: 230, endPoint x: 240, endPoint y: 229, distance: 24.9
click at [240, 229] on div "[{ "schema" : { "groups" : [{ "_note" : "GROUP 1" , "fields" : [{ "html" : "<di…" at bounding box center [439, 259] width 562 height 392
click at [241, 175] on div "[{ "schema" : { "groups" : [{ "_note" : "GROUP 1" , "fields" : [{ "html" : "<di…" at bounding box center [439, 259] width 562 height 392
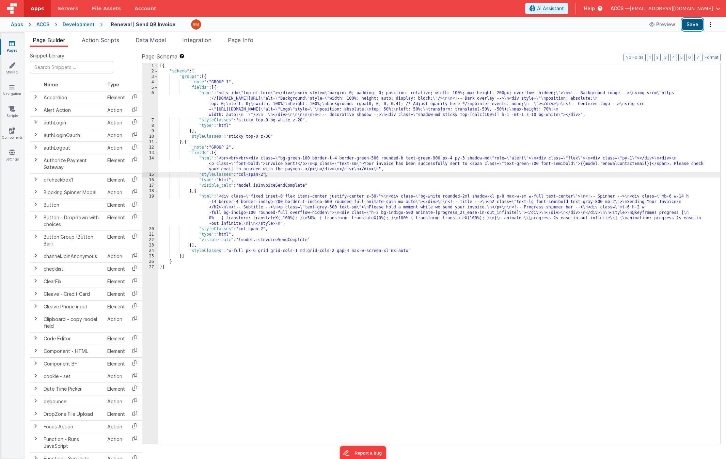
click at [699, 22] on button "Save" at bounding box center [692, 25] width 21 height 12
click at [162, 45] on li "Data Model" at bounding box center [151, 41] width 36 height 11
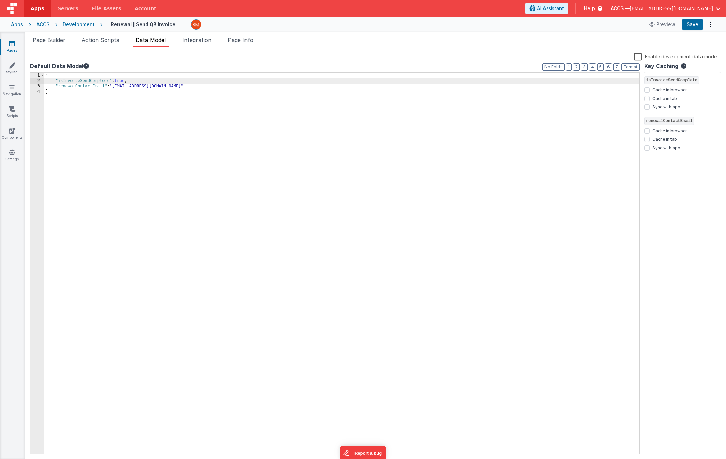
click at [127, 83] on div "{ "isInvoiceSendComplete" : true , "renewalContactEmail" : "[EMAIL_ADDRESS][DOM…" at bounding box center [341, 269] width 595 height 392
click at [693, 25] on button "Save" at bounding box center [692, 25] width 21 height 12
click at [101, 43] on span "Action Scripts" at bounding box center [100, 40] width 37 height 7
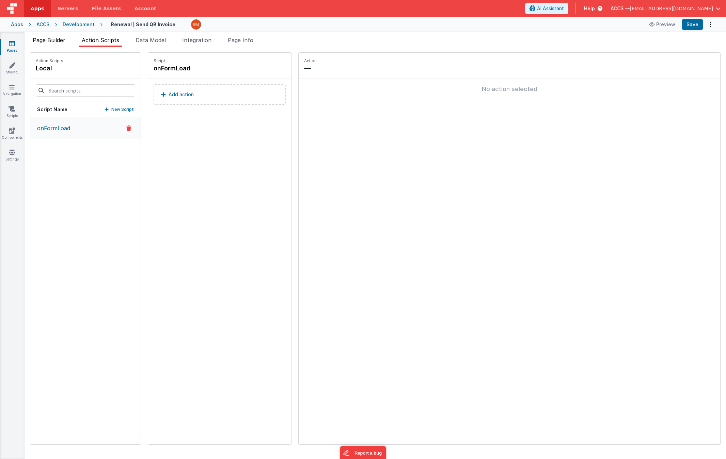
click at [61, 42] on span "Page Builder" at bounding box center [49, 40] width 33 height 7
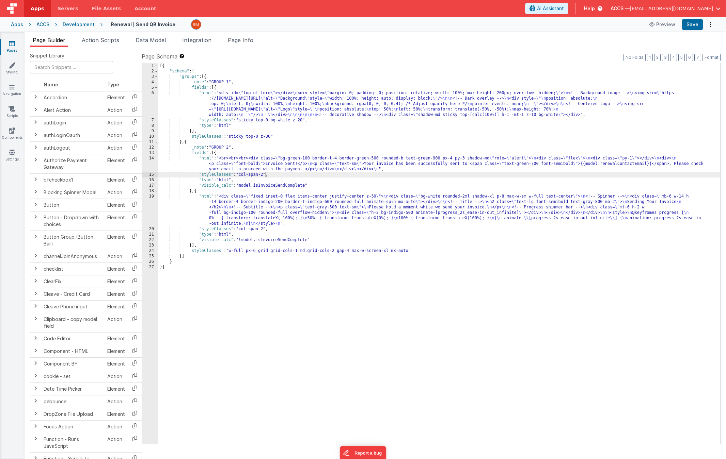
click at [206, 197] on div "[{ "schema" : { "groups" : [{ "_note" : "GROUP 1" , "fields" : [{ "html" : "<di…" at bounding box center [439, 259] width 562 height 392
click at [155, 198] on div "19" at bounding box center [150, 210] width 16 height 33
click at [149, 197] on div "19" at bounding box center [150, 210] width 16 height 33
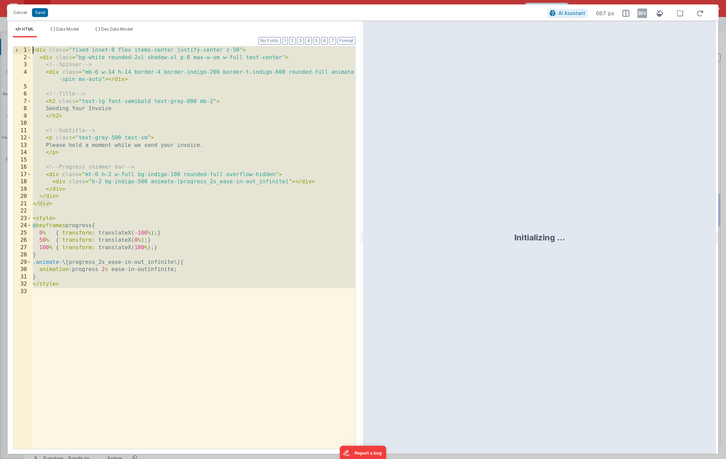
drag, startPoint x: 64, startPoint y: 296, endPoint x: -8, endPoint y: 4, distance: 300.2
click at [0, 4] on html "Cancel Save AI Assistant 687 px HTML Data Model Dev Data Model Format 7 6 5 4 3…" at bounding box center [363, 229] width 726 height 459
click at [89, 297] on div "< div class = "fixed inset-0 flex items-center justify-center z-50" > < div cla…" at bounding box center [193, 255] width 324 height 417
drag, startPoint x: 80, startPoint y: 306, endPoint x: 19, endPoint y: 32, distance: 280.7
click at [19, 32] on div "HTML Data Model Dev Data Model Format 7 6 5 4 3 2 1 No Folds 1 2 3 4 5 6 7 8 9 …" at bounding box center [183, 241] width 353 height 428
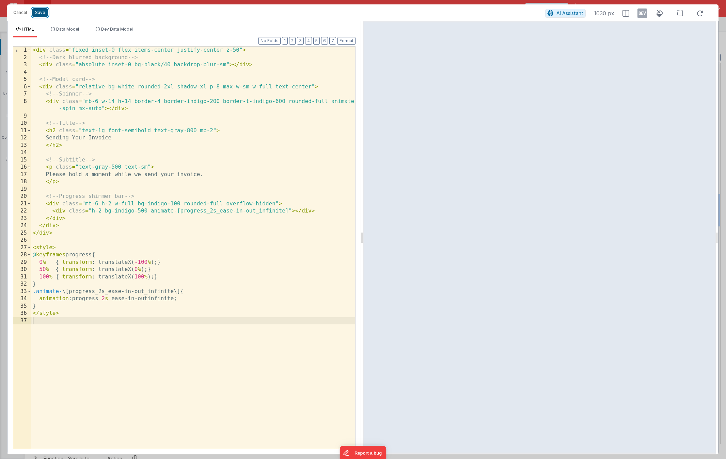
click at [41, 14] on button "Save" at bounding box center [40, 12] width 16 height 9
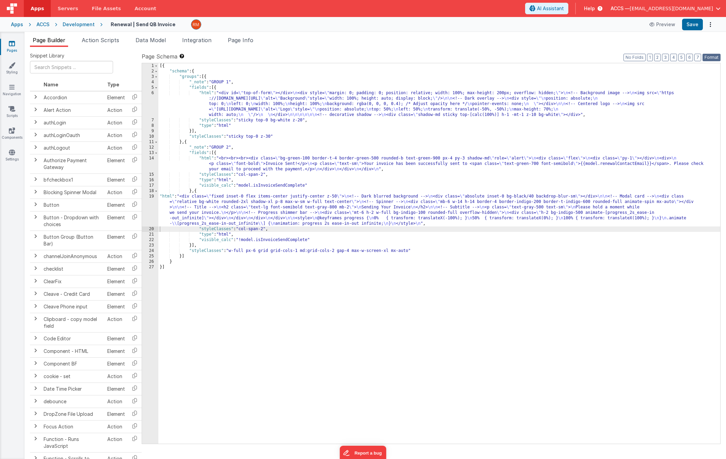
click at [711, 58] on button "Format" at bounding box center [711, 57] width 18 height 7
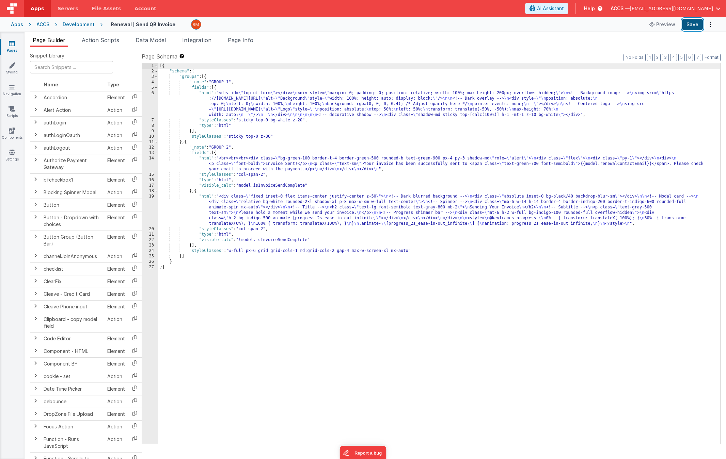
click at [694, 28] on button "Save" at bounding box center [692, 25] width 21 height 12
